Goal: Entertainment & Leisure: Consume media (video, audio)

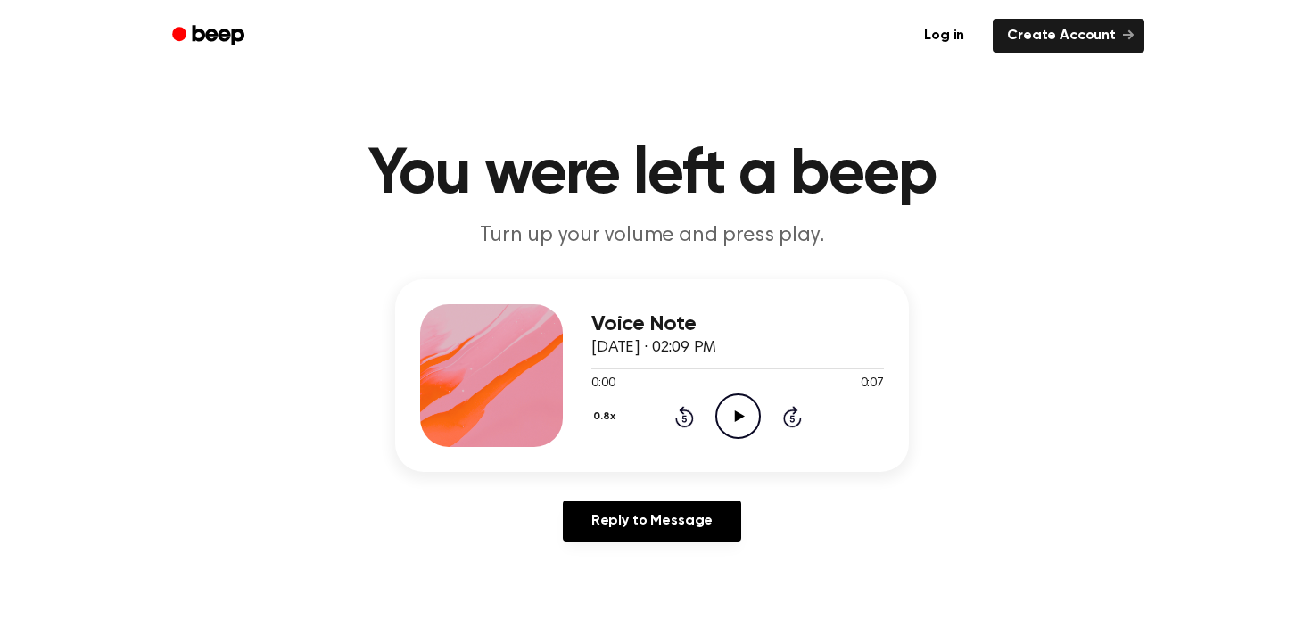
click at [757, 400] on icon "Play Audio" at bounding box center [737, 415] width 45 height 45
click at [610, 416] on button "0.8x" at bounding box center [606, 416] width 30 height 30
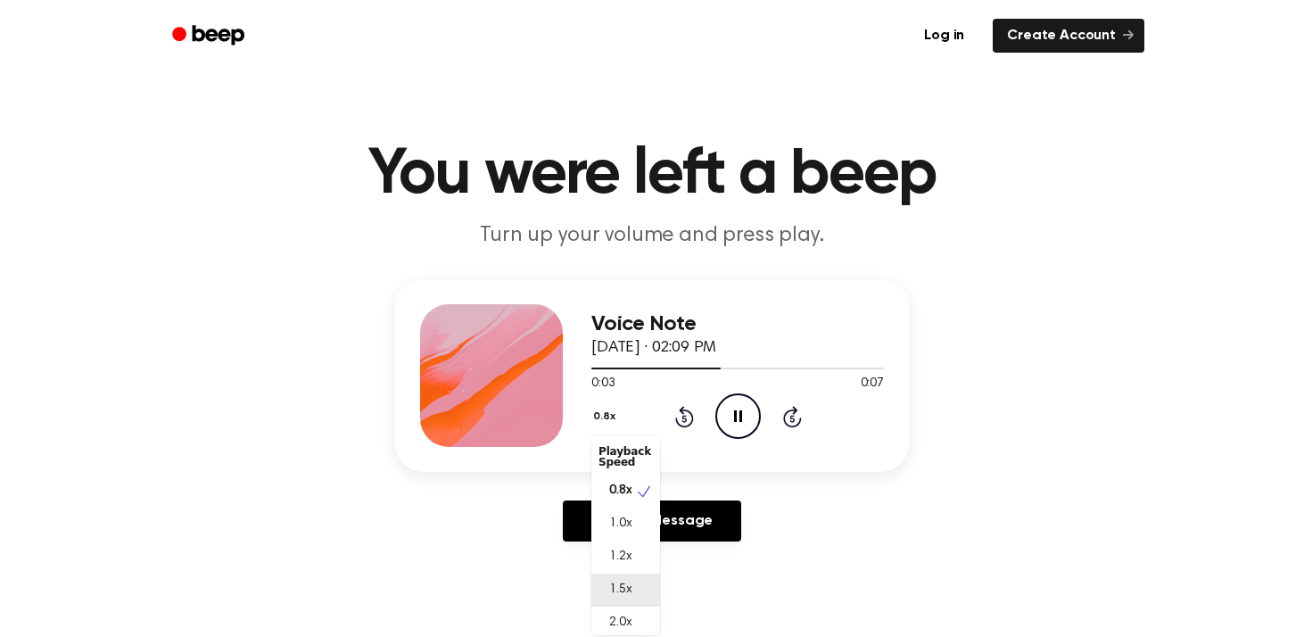
click at [632, 588] on div "1.5x" at bounding box center [625, 589] width 69 height 33
click at [602, 418] on button "1.5x" at bounding box center [604, 416] width 26 height 30
click at [619, 616] on span "2.0x" at bounding box center [620, 614] width 22 height 19
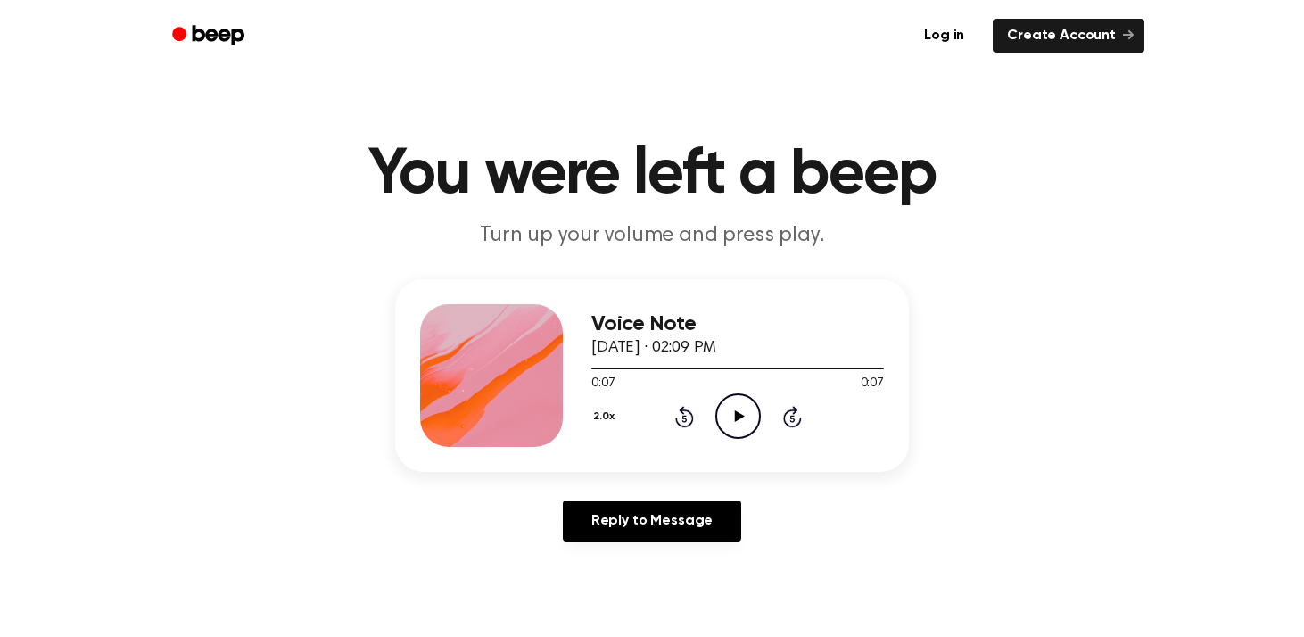
click at [751, 397] on icon "Play Audio" at bounding box center [737, 415] width 45 height 45
click at [591, 435] on div "2.0x Rewind 5 seconds Play Audio Skip 5 seconds" at bounding box center [737, 415] width 292 height 45
click at [610, 419] on button "2.0x" at bounding box center [605, 416] width 29 height 30
click at [634, 516] on div "1.0x" at bounding box center [625, 519] width 69 height 33
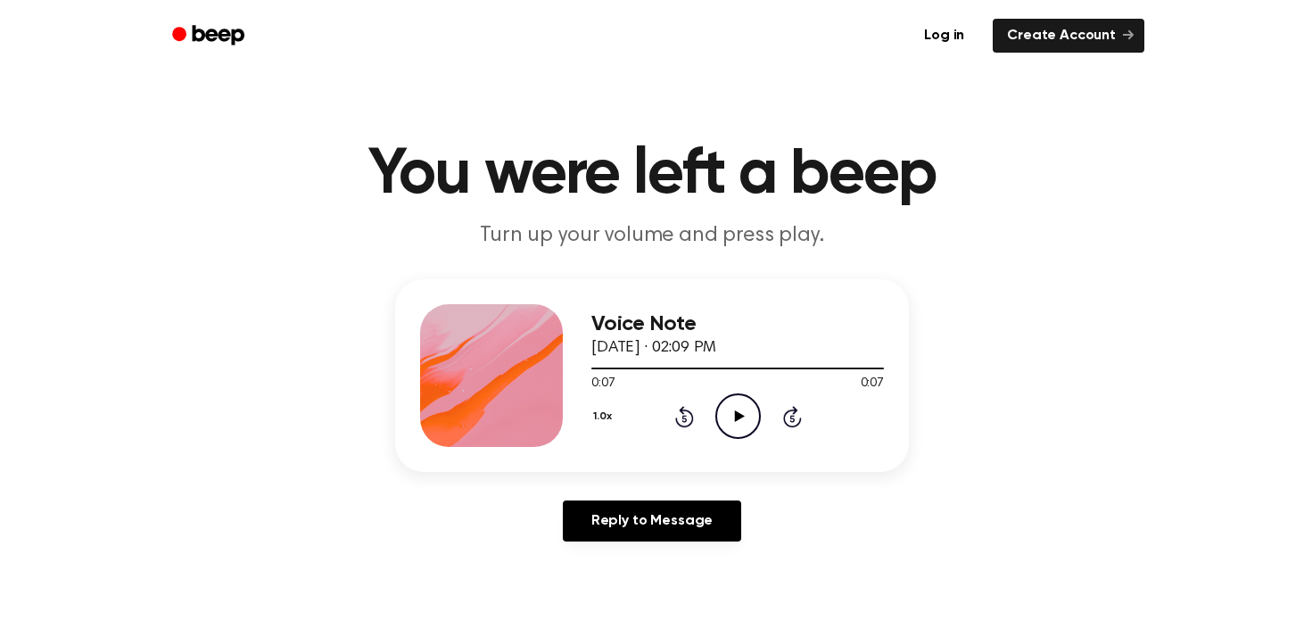
click at [744, 395] on circle at bounding box center [738, 416] width 44 height 44
click at [791, 417] on icon at bounding box center [791, 418] width 4 height 7
click at [785, 412] on icon at bounding box center [792, 416] width 19 height 21
click at [676, 422] on icon at bounding box center [684, 416] width 19 height 21
click at [752, 414] on icon "Play Audio" at bounding box center [737, 415] width 45 height 45
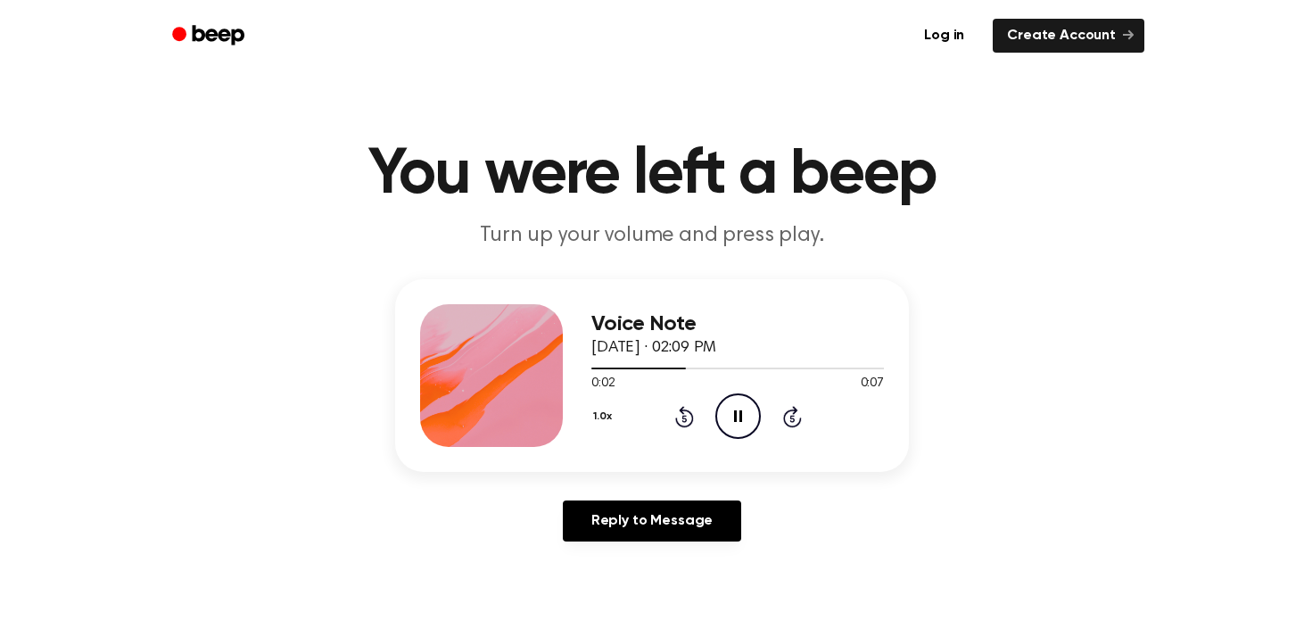
click at [686, 414] on icon "Rewind 5 seconds" at bounding box center [684, 416] width 20 height 23
click at [783, 411] on icon "Skip 5 seconds" at bounding box center [792, 416] width 20 height 23
click at [671, 410] on div "1.0x Rewind 5 seconds Pause Audio Skip 5 seconds" at bounding box center [737, 415] width 292 height 45
click at [692, 420] on icon at bounding box center [684, 416] width 19 height 21
click at [734, 424] on icon "Play Audio" at bounding box center [737, 415] width 45 height 45
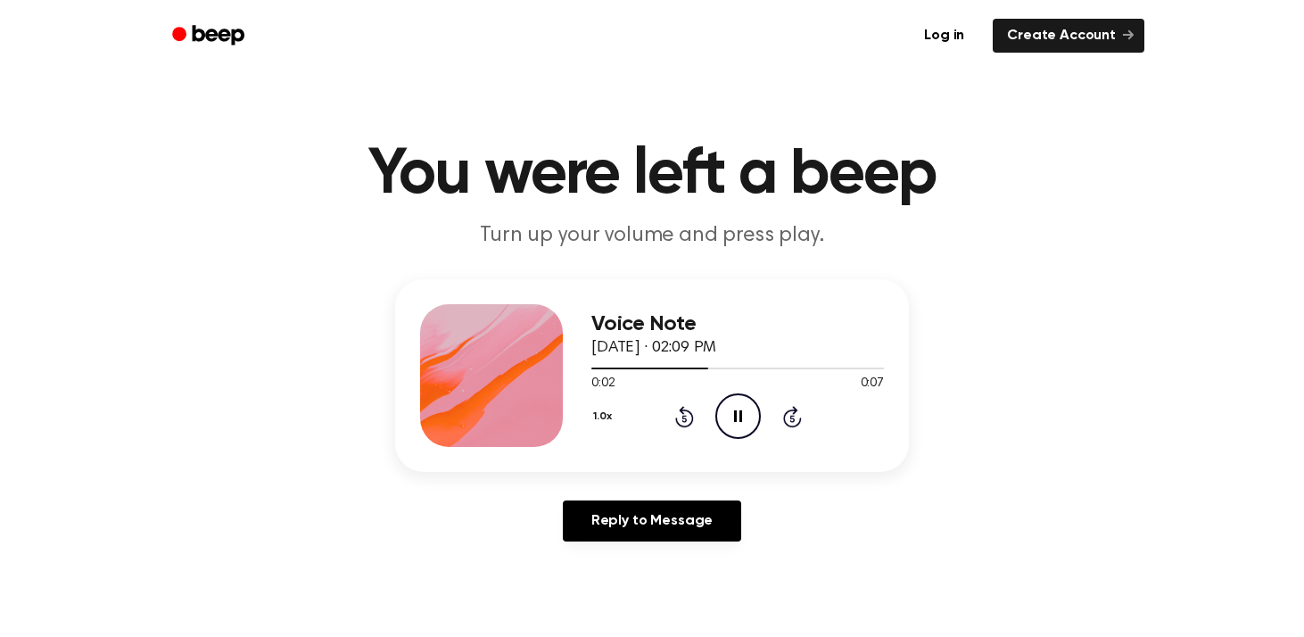
click at [683, 411] on icon "Rewind 5 seconds" at bounding box center [684, 416] width 20 height 23
click at [797, 415] on icon "Skip 5 seconds" at bounding box center [792, 416] width 20 height 23
click at [685, 421] on icon at bounding box center [683, 418] width 4 height 7
click at [794, 419] on icon "Skip 5 seconds" at bounding box center [792, 416] width 20 height 23
click at [682, 414] on icon at bounding box center [684, 416] width 19 height 21
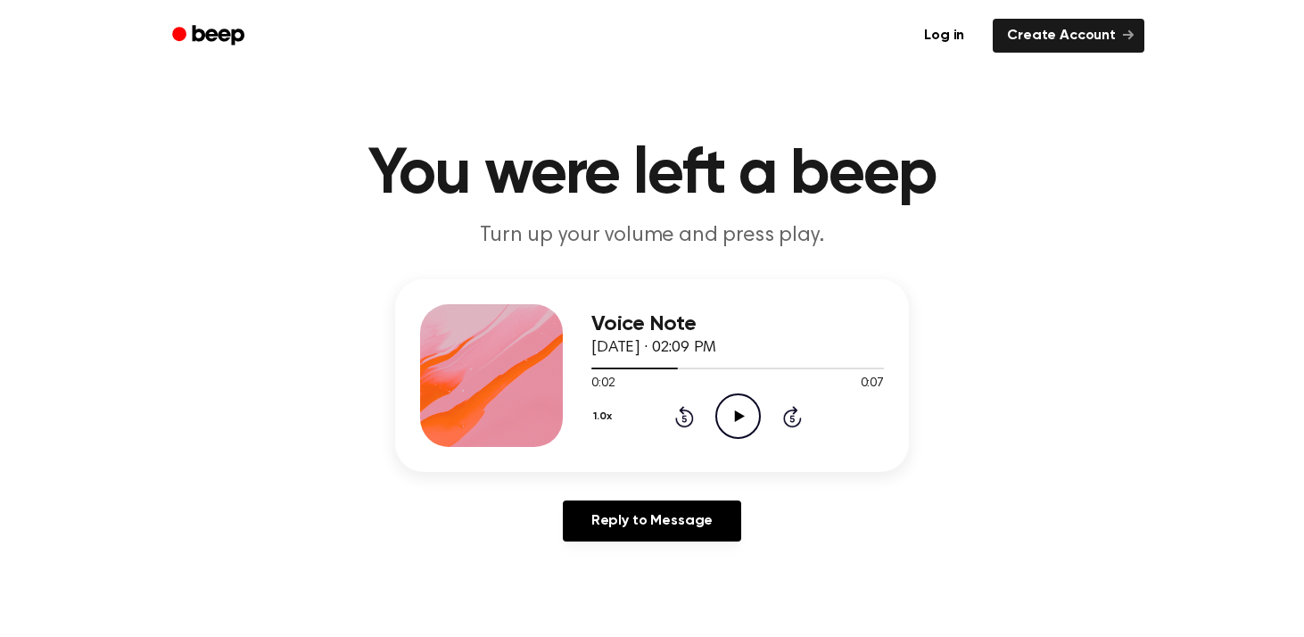
click at [745, 420] on icon "Play Audio" at bounding box center [737, 415] width 45 height 45
click at [683, 420] on icon "Rewind 5 seconds" at bounding box center [684, 416] width 20 height 23
click at [685, 416] on icon "Rewind 5 seconds" at bounding box center [684, 416] width 20 height 23
click at [684, 416] on icon at bounding box center [683, 418] width 4 height 7
click at [678, 418] on icon "Rewind 5 seconds" at bounding box center [684, 416] width 20 height 23
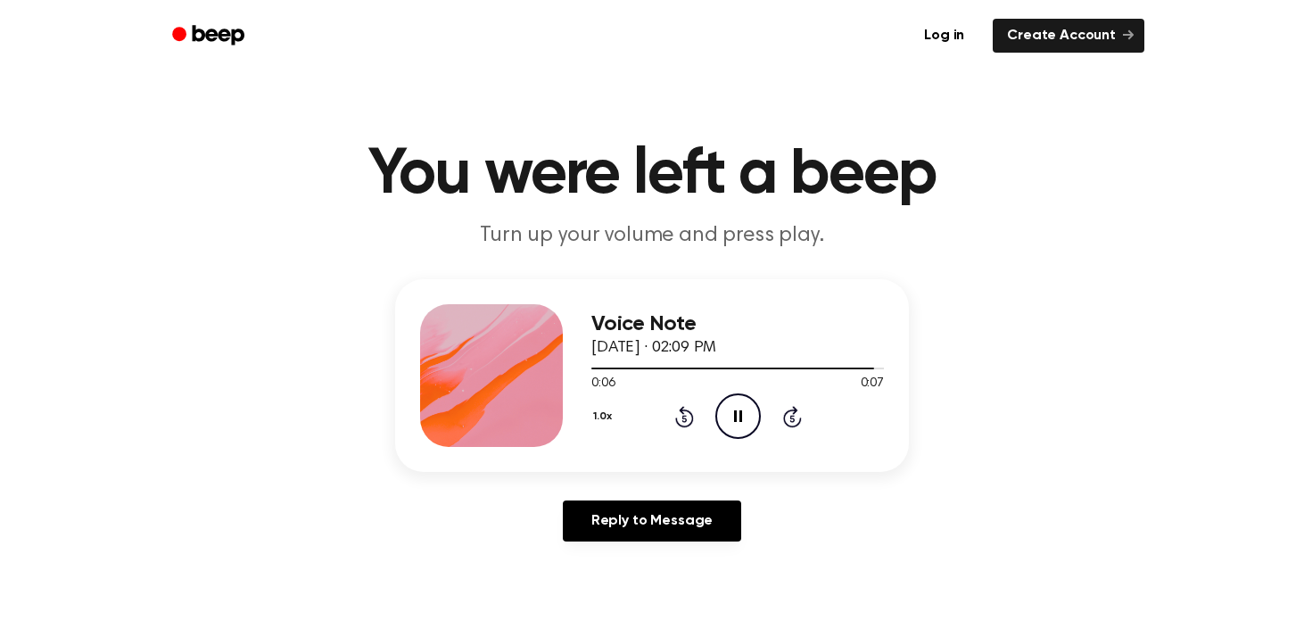
click at [680, 414] on icon "Rewind 5 seconds" at bounding box center [684, 416] width 20 height 23
click at [691, 417] on icon at bounding box center [684, 416] width 19 height 21
click at [686, 416] on icon "Rewind 5 seconds" at bounding box center [684, 416] width 20 height 23
click at [764, 407] on div "1.0x Rewind 5 seconds Play Audio Skip 5 seconds" at bounding box center [737, 415] width 292 height 45
click at [672, 418] on div "1.0x Rewind 5 seconds Play Audio Skip 5 seconds" at bounding box center [737, 415] width 292 height 45
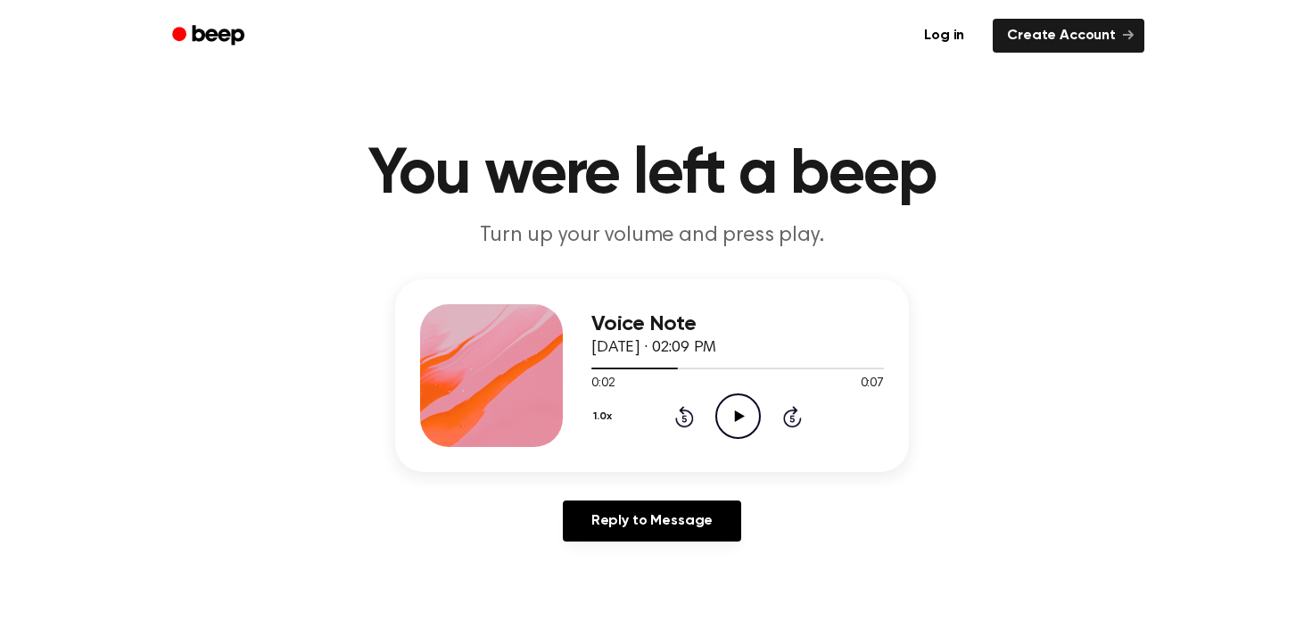
click at [678, 417] on icon "Rewind 5 seconds" at bounding box center [684, 416] width 20 height 23
click at [601, 419] on button "1.0x" at bounding box center [604, 416] width 27 height 30
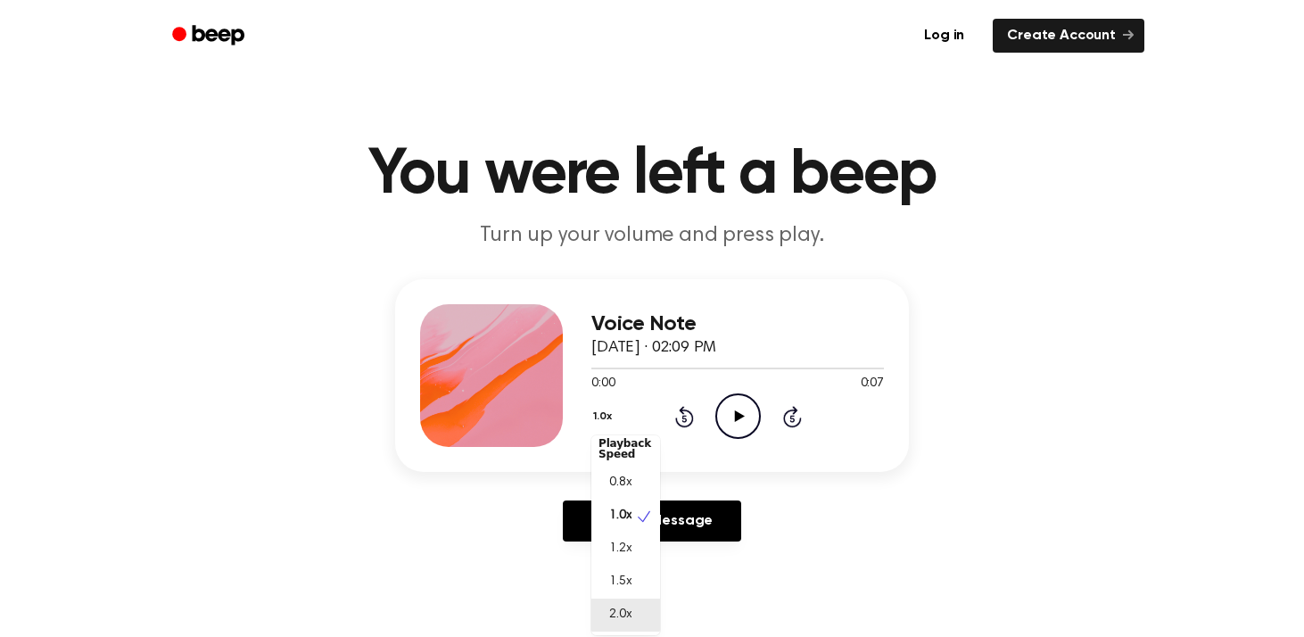
click at [630, 613] on span "2.0x" at bounding box center [620, 614] width 22 height 19
click at [732, 414] on icon "Play Audio" at bounding box center [737, 415] width 45 height 45
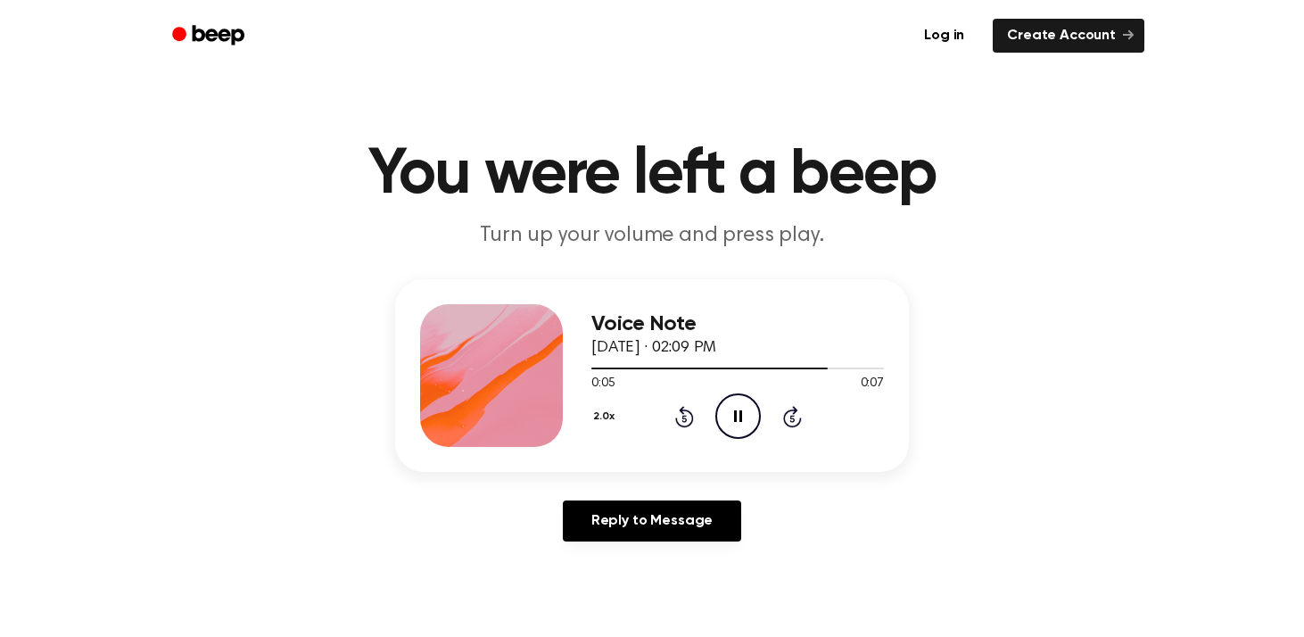
click at [679, 413] on icon "Rewind 5 seconds" at bounding box center [684, 416] width 20 height 23
click at [680, 413] on icon "Rewind 5 seconds" at bounding box center [684, 416] width 20 height 23
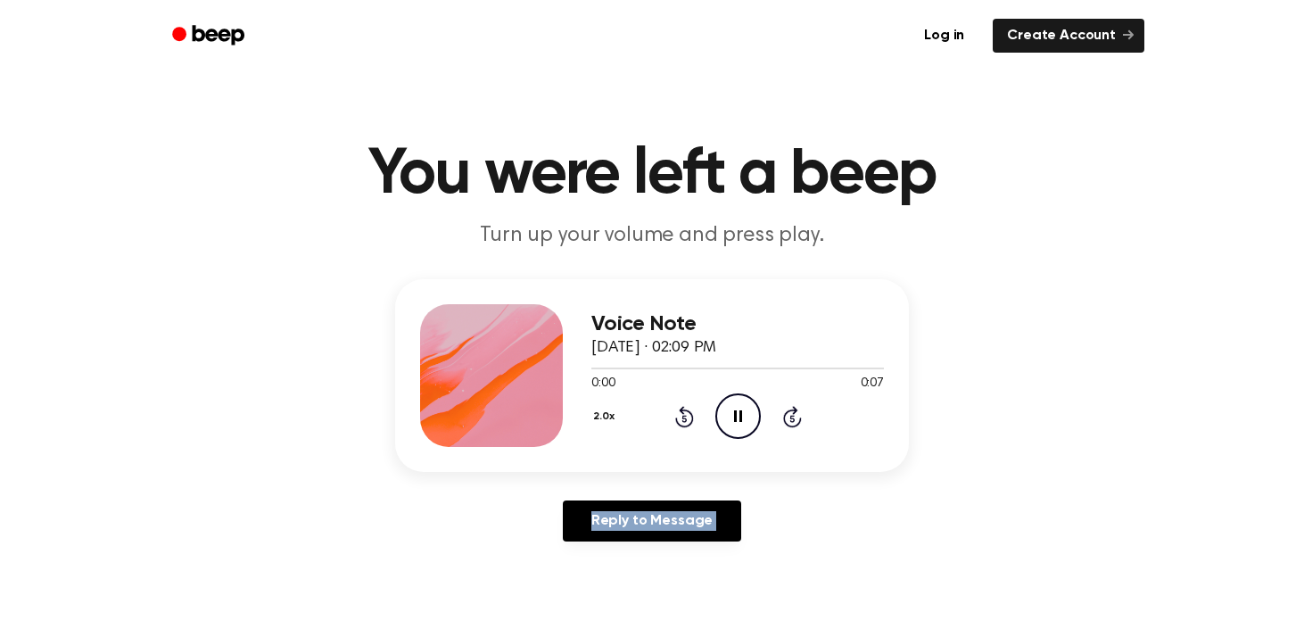
click at [680, 413] on icon "Rewind 5 seconds" at bounding box center [684, 416] width 20 height 23
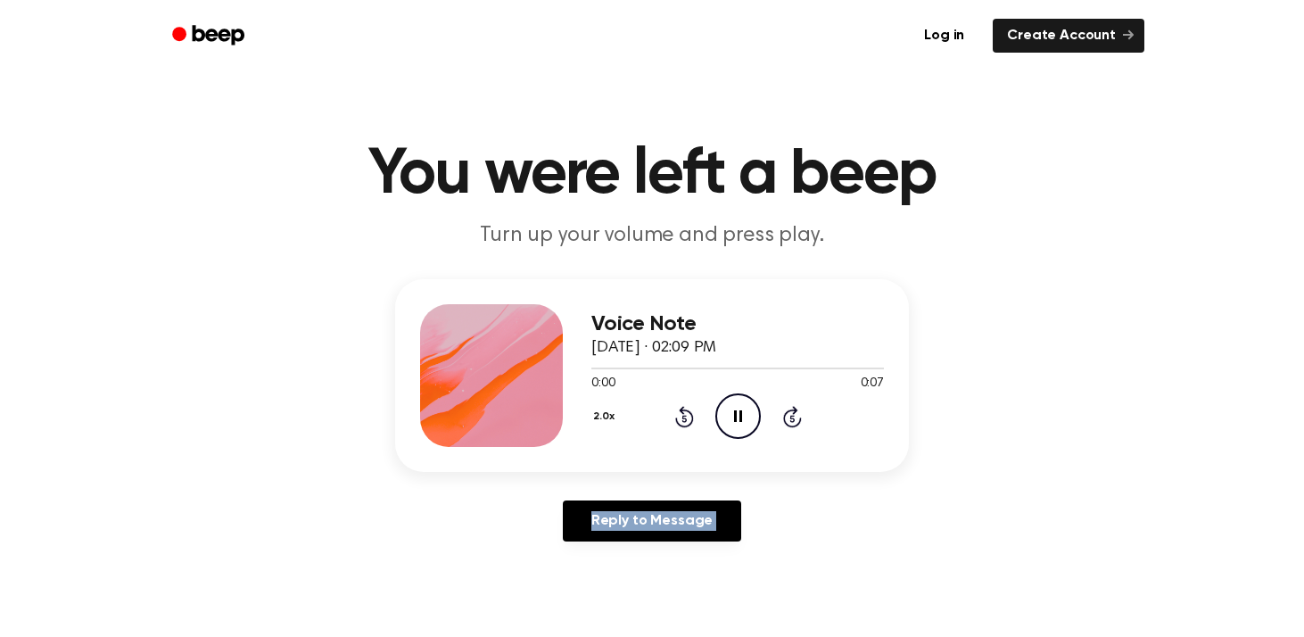
click at [680, 413] on icon "Rewind 5 seconds" at bounding box center [684, 416] width 20 height 23
